Goal: Transaction & Acquisition: Obtain resource

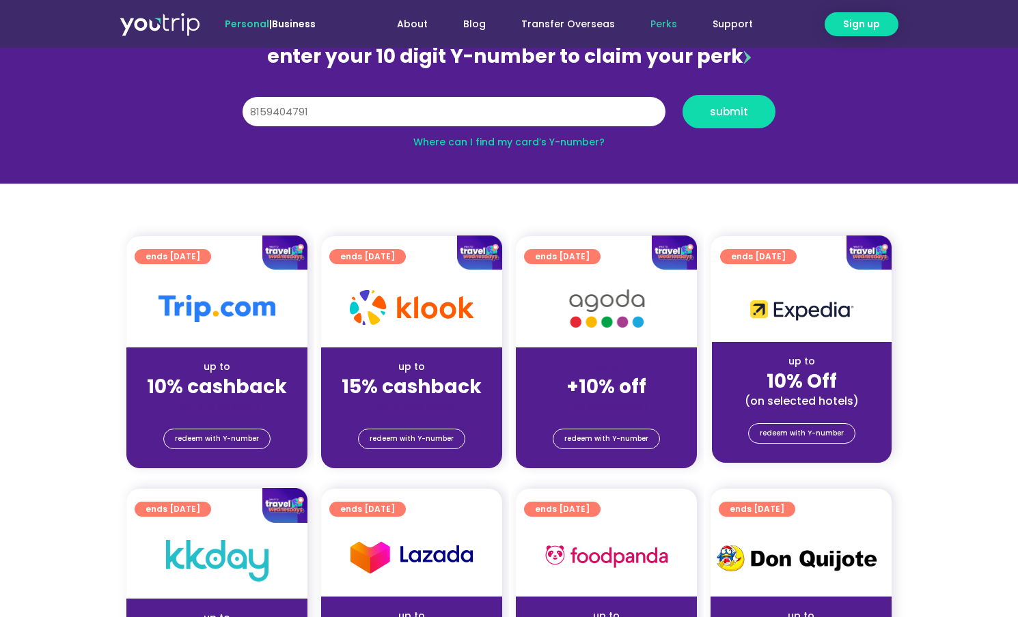
scroll to position [152, 0]
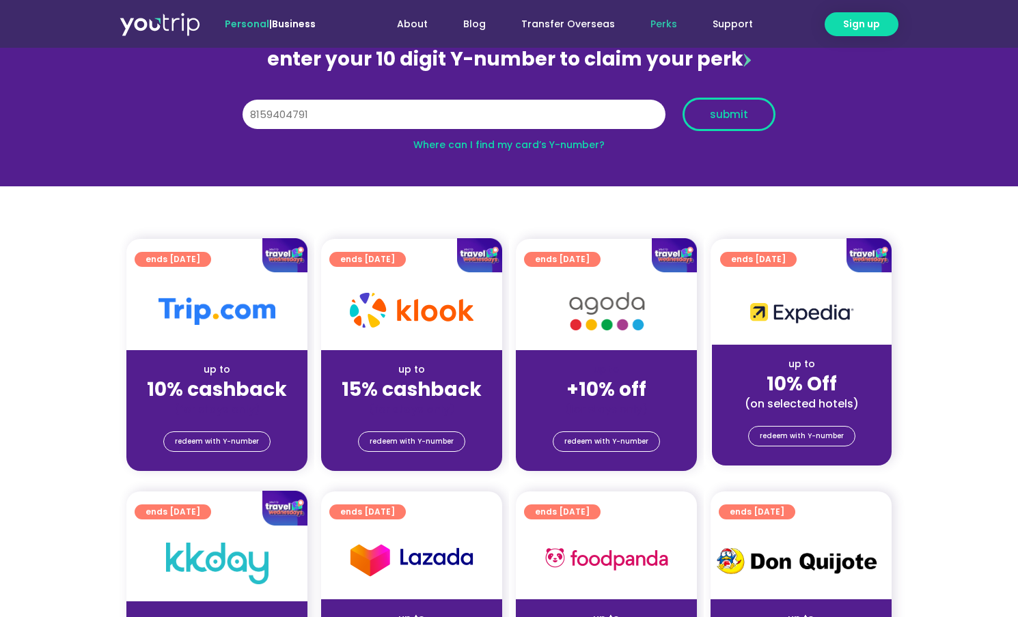
type input "8159404791"
click at [740, 118] on span "submit" at bounding box center [729, 114] width 38 height 10
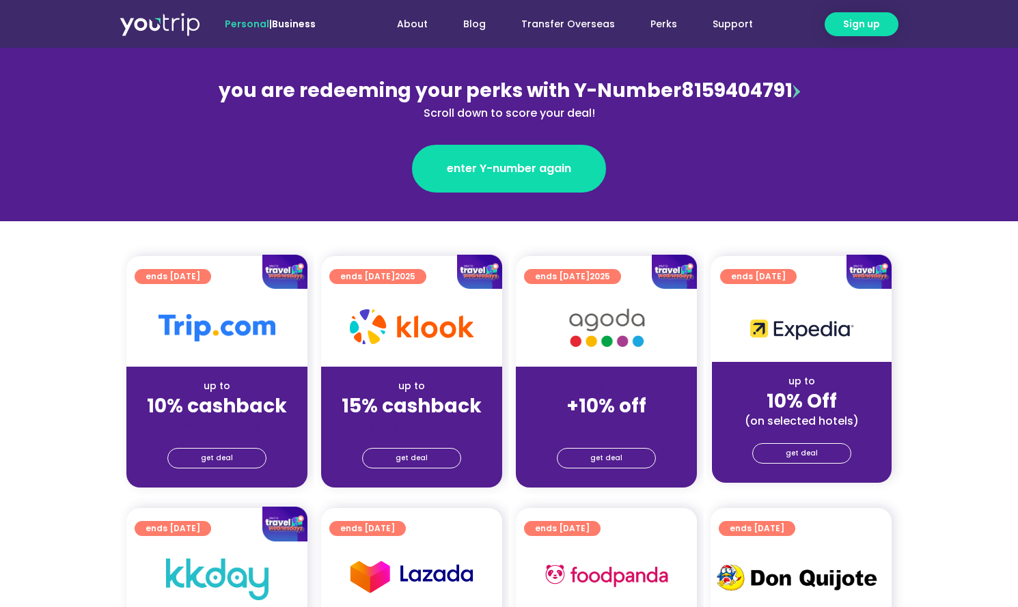
scroll to position [164, 0]
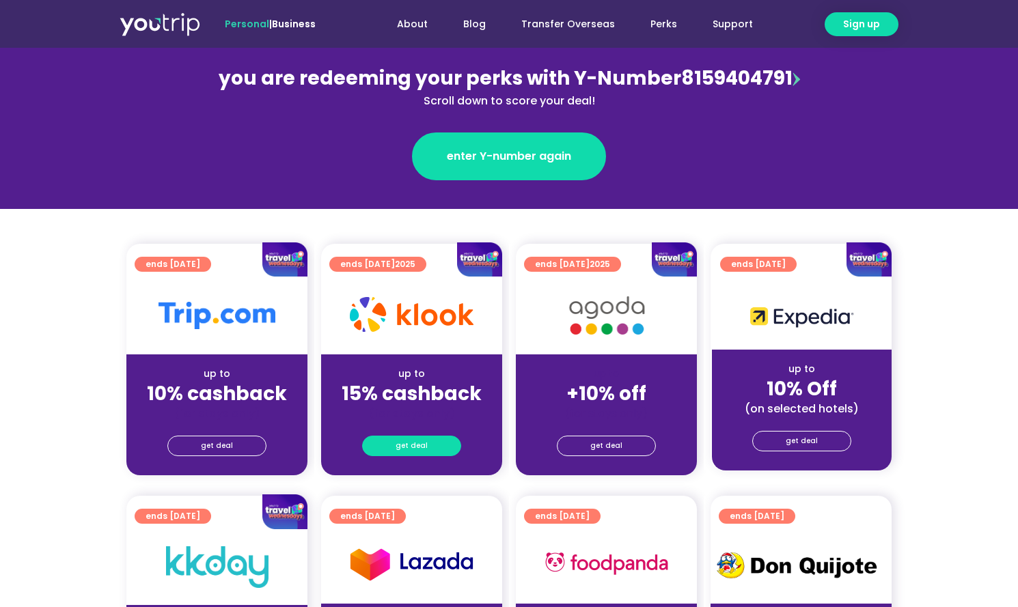
click at [429, 443] on link "get deal" at bounding box center [411, 446] width 99 height 20
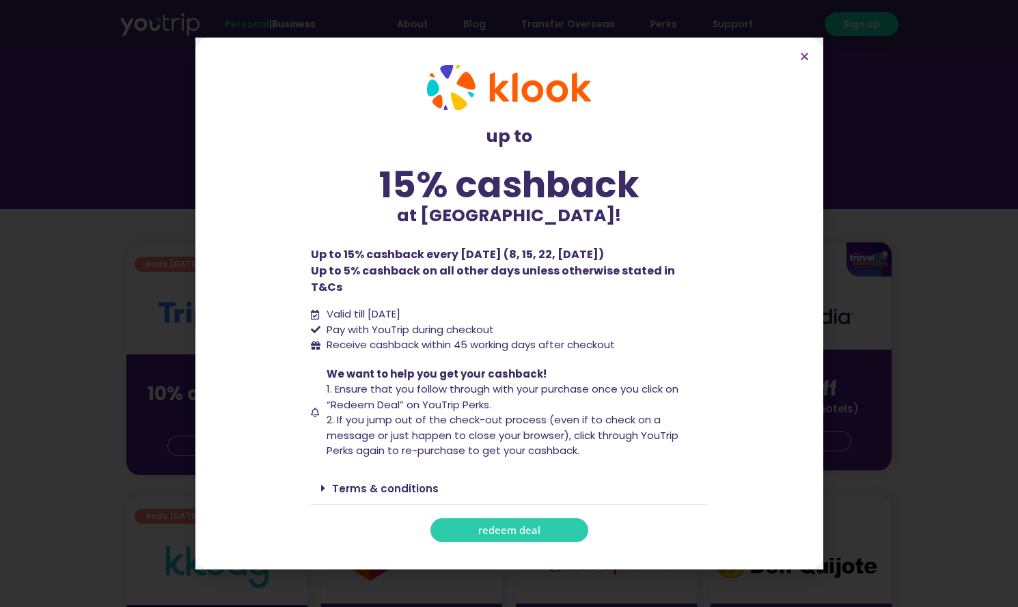
click at [496, 525] on span "redeem deal" at bounding box center [509, 530] width 62 height 10
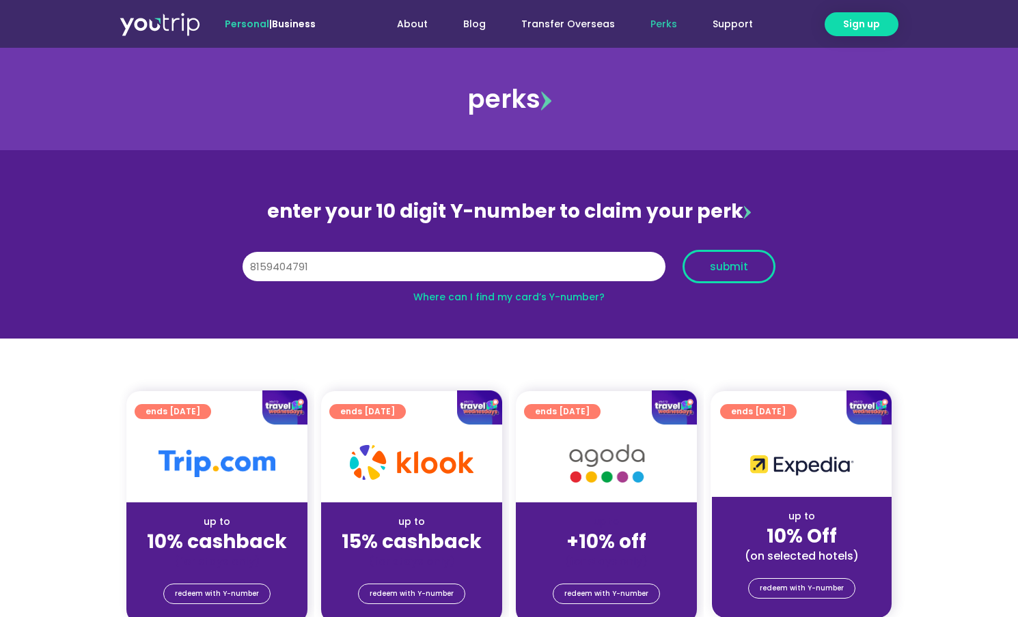
type input "8159404791"
click at [747, 269] on span "submit" at bounding box center [729, 267] width 70 height 10
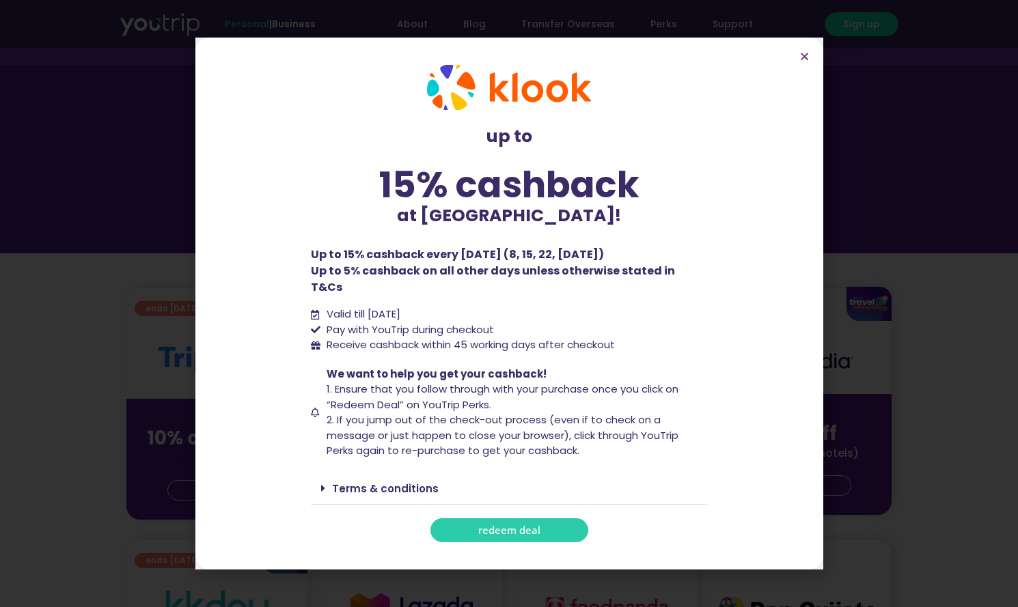
click at [488, 525] on span "redeem deal" at bounding box center [509, 530] width 62 height 10
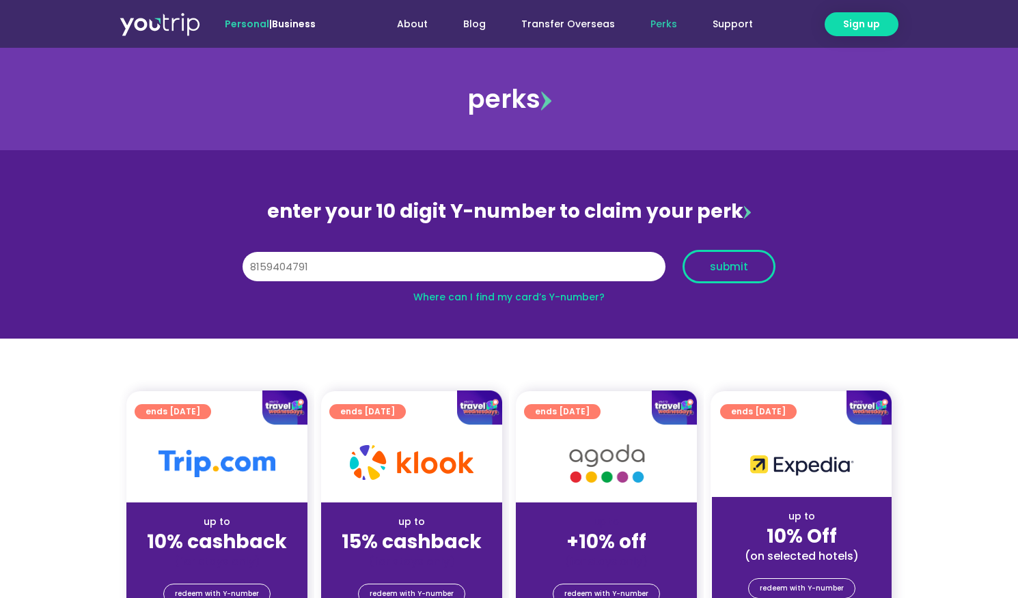
type input "8159404791"
click at [742, 269] on span "submit" at bounding box center [729, 267] width 38 height 10
